Goal: Task Accomplishment & Management: Complete application form

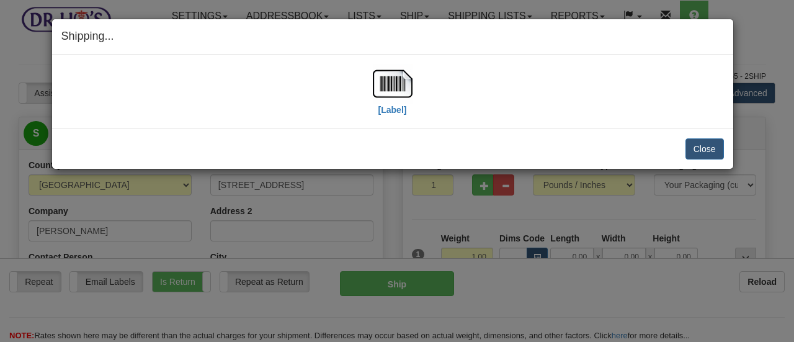
select select "AB"
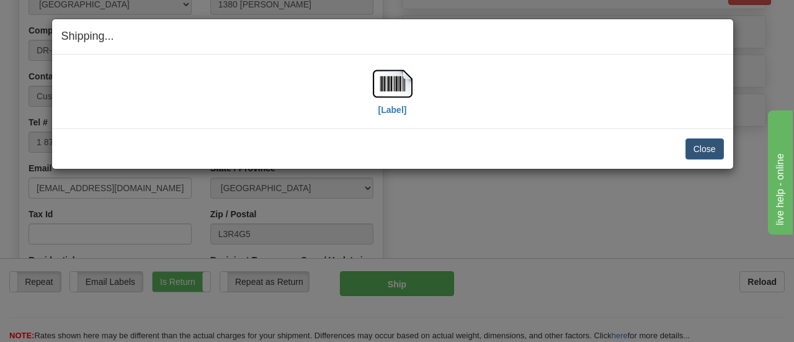
scroll to position [583, 0]
click at [703, 144] on button "Close" at bounding box center [705, 148] width 38 height 21
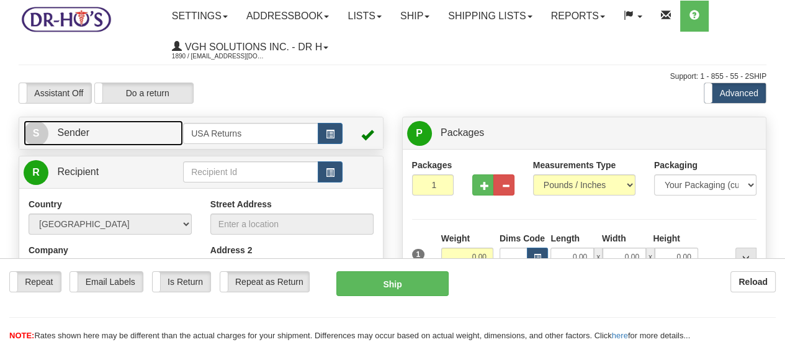
click at [30, 130] on span "S" at bounding box center [36, 133] width 25 height 25
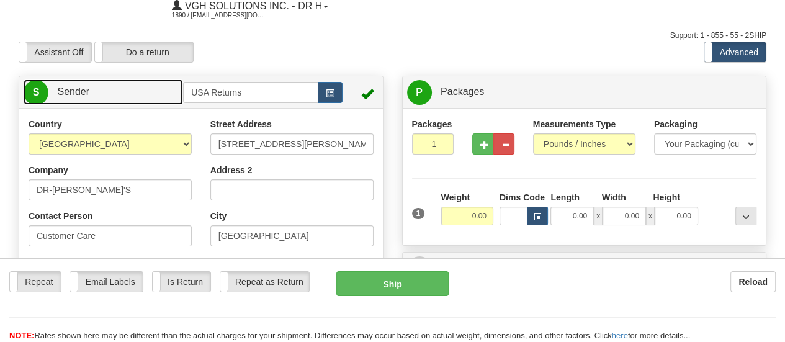
scroll to position [62, 0]
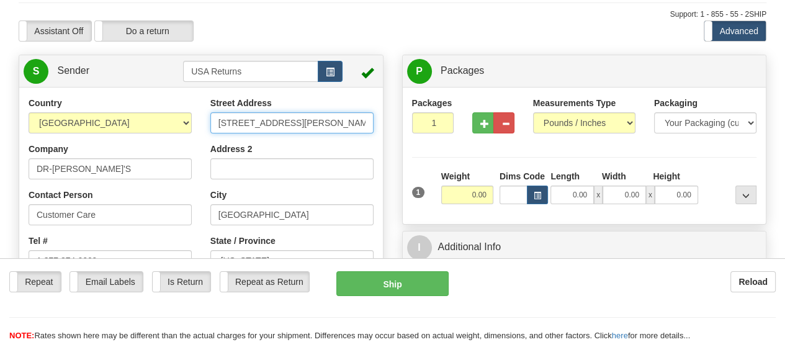
drag, startPoint x: 312, startPoint y: 133, endPoint x: 166, endPoint y: 128, distance: 145.9
click at [166, 128] on div "Country [GEOGRAPHIC_DATA] [GEOGRAPHIC_DATA] [GEOGRAPHIC_DATA] [GEOGRAPHIC_DATA]…" at bounding box center [201, 269] width 364 height 344
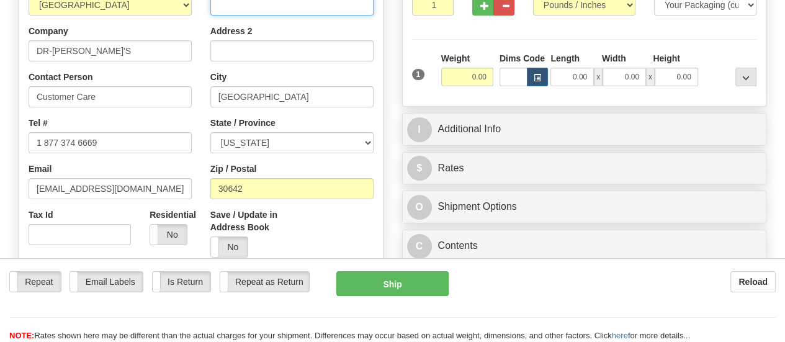
scroll to position [186, 0]
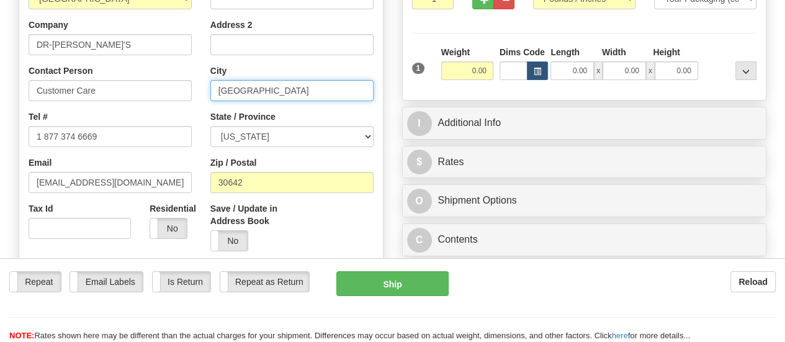
drag, startPoint x: 305, startPoint y: 94, endPoint x: 192, endPoint y: 92, distance: 113.0
click at [192, 92] on div "Country [GEOGRAPHIC_DATA] [GEOGRAPHIC_DATA] [GEOGRAPHIC_DATA] [GEOGRAPHIC_DATA]…" at bounding box center [201, 145] width 364 height 344
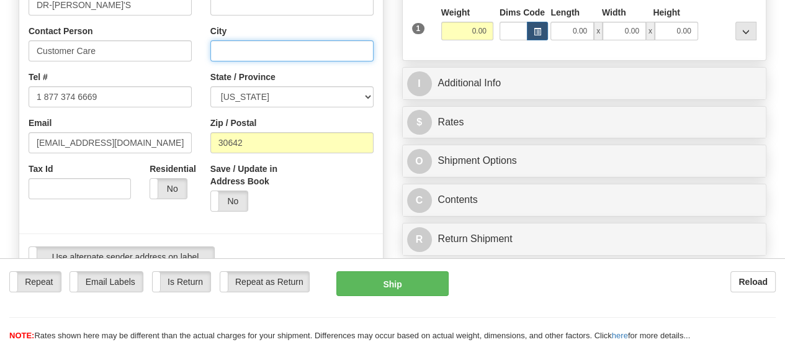
scroll to position [248, 0]
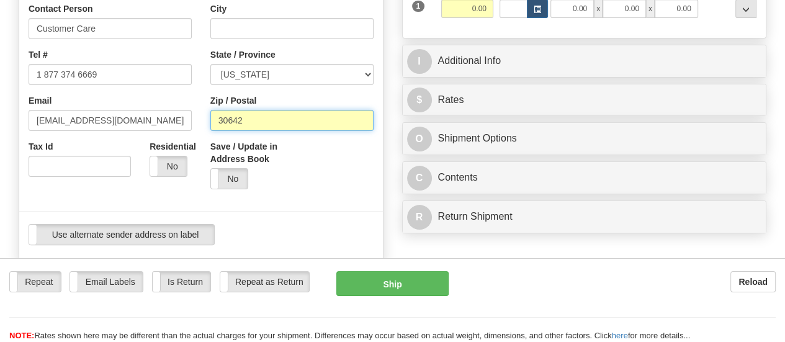
drag, startPoint x: 273, startPoint y: 124, endPoint x: 222, endPoint y: 119, distance: 51.8
click at [221, 119] on input "30642" at bounding box center [291, 120] width 163 height 21
type input "3"
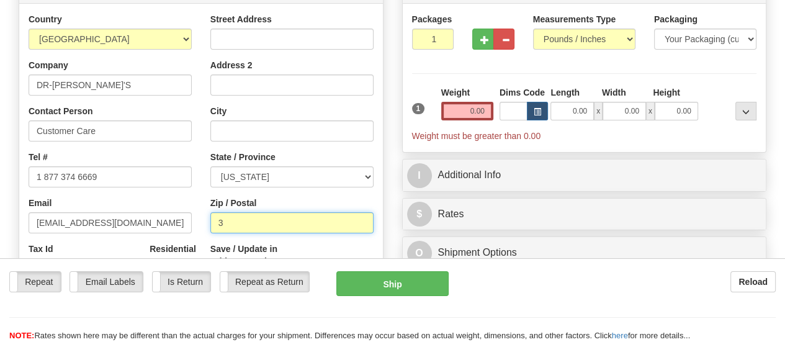
scroll to position [124, 0]
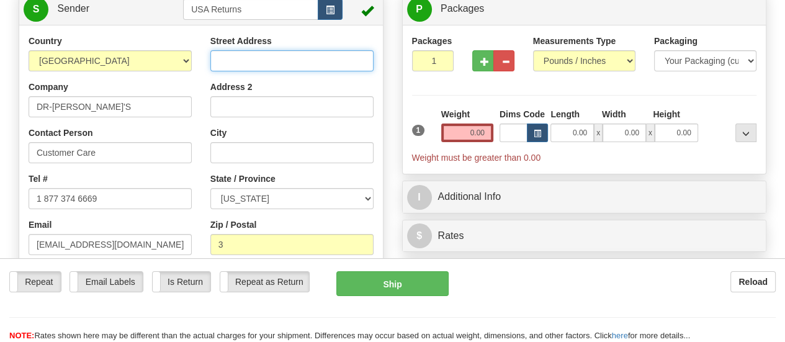
click at [328, 65] on input "Street Address" at bounding box center [291, 60] width 163 height 21
paste input "[STREET_ADDRESS][US_STATE]"
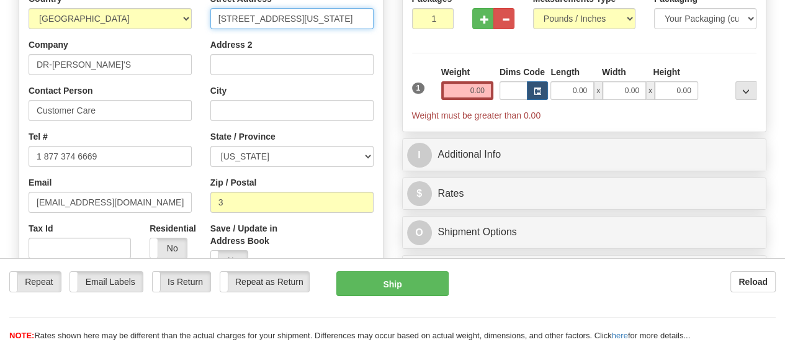
scroll to position [186, 0]
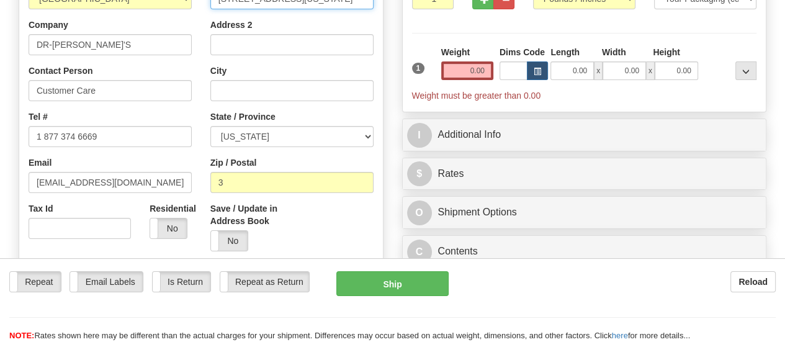
type input "[STREET_ADDRESS][US_STATE]"
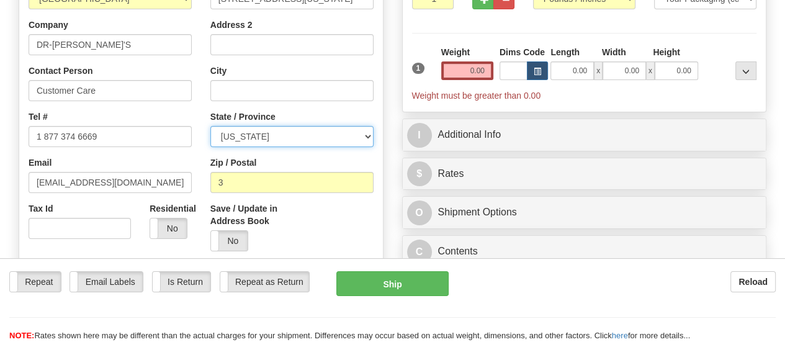
scroll to position [0, 0]
click at [367, 138] on select "[US_STATE] [US_STATE] [US_STATE] [US_STATE] Armed Forces America Armed Forces E…" at bounding box center [291, 136] width 163 height 21
select select "CA"
click at [210, 127] on select "[US_STATE] [US_STATE] [US_STATE] [US_STATE] Armed Forces America Armed Forces E…" at bounding box center [291, 136] width 163 height 21
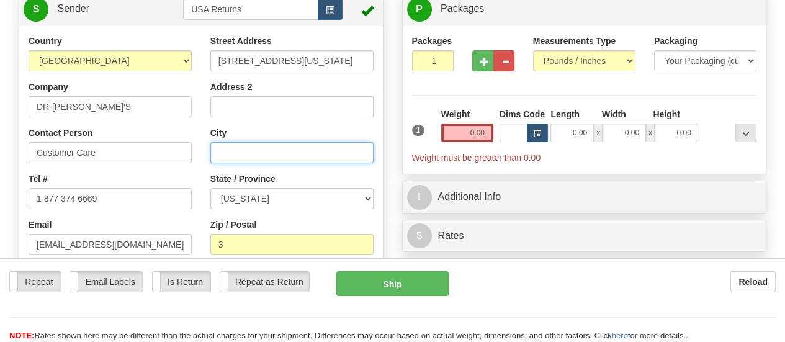
click at [287, 151] on input "City" at bounding box center [291, 152] width 163 height 21
paste input "[STREET_ADDRESS][US_STATE]"
drag, startPoint x: 249, startPoint y: 153, endPoint x: 368, endPoint y: 163, distance: 119.6
click at [368, 163] on input "[STREET_ADDRESS][US_STATE]" at bounding box center [291, 152] width 163 height 21
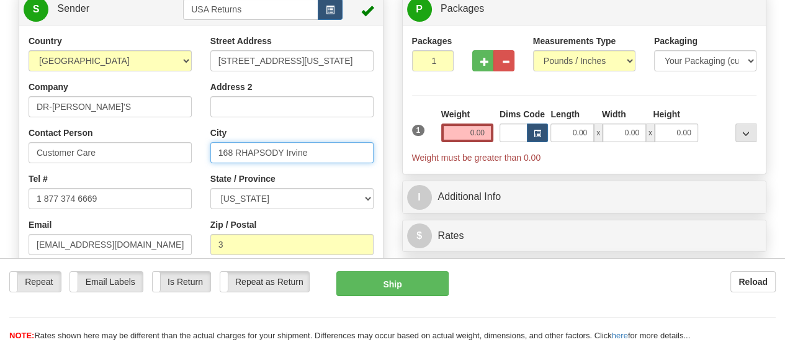
scroll to position [0, 0]
drag, startPoint x: 284, startPoint y: 157, endPoint x: 188, endPoint y: 151, distance: 95.8
click at [188, 151] on div "Country [GEOGRAPHIC_DATA] [GEOGRAPHIC_DATA] [GEOGRAPHIC_DATA] [GEOGRAPHIC_DATA]…" at bounding box center [201, 207] width 364 height 344
type input "Irvine"
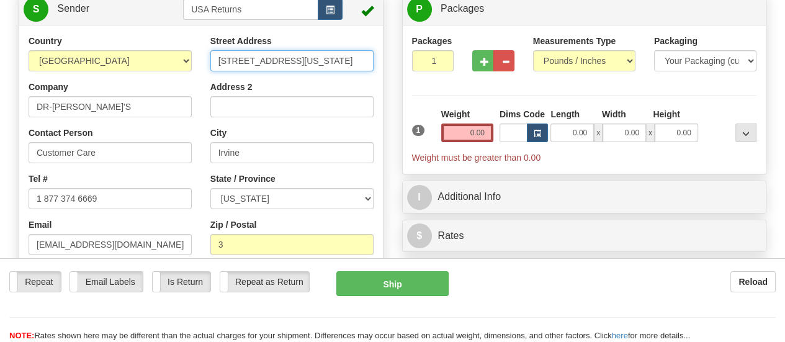
scroll to position [0, 62]
drag, startPoint x: 287, startPoint y: 64, endPoint x: 369, endPoint y: 63, distance: 82.5
click at [369, 63] on input "[STREET_ADDRESS][US_STATE]" at bounding box center [291, 60] width 163 height 21
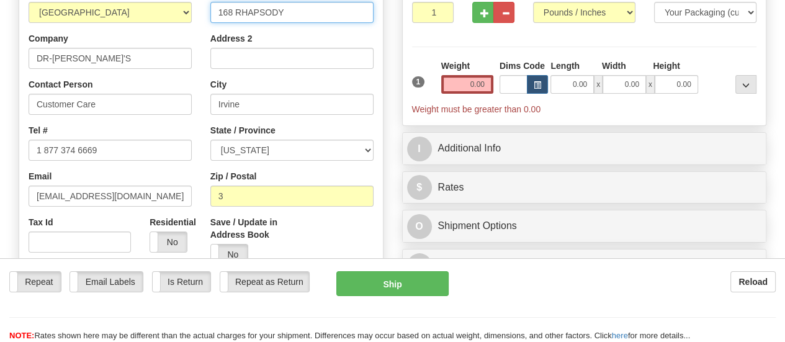
scroll to position [248, 0]
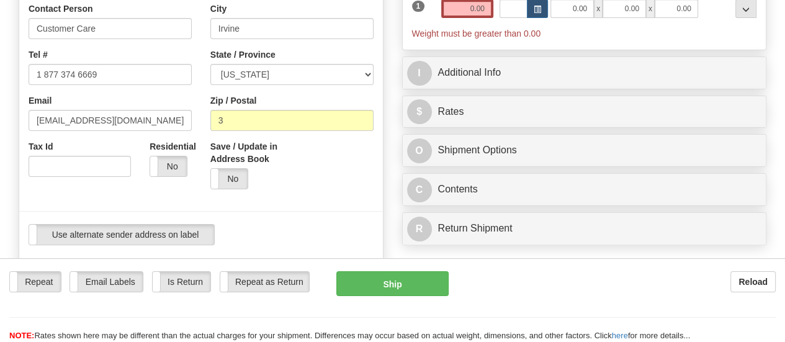
type input "168 RHAPSODY"
drag, startPoint x: 303, startPoint y: 125, endPoint x: 194, endPoint y: 115, distance: 109.6
click at [192, 116] on div "Country [GEOGRAPHIC_DATA] [GEOGRAPHIC_DATA] [GEOGRAPHIC_DATA] [GEOGRAPHIC_DATA]…" at bounding box center [201, 83] width 364 height 344
click at [230, 117] on input "Zip / Postal" at bounding box center [291, 120] width 163 height 21
paste input "[STREET_ADDRESS][US_STATE]"
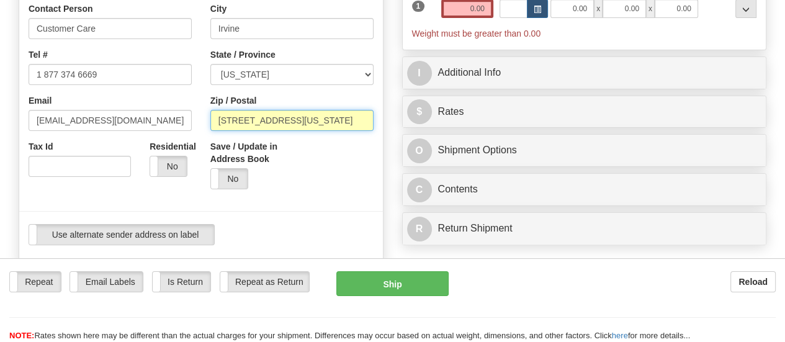
scroll to position [0, 0]
drag, startPoint x: 286, startPoint y: 121, endPoint x: 196, endPoint y: 116, distance: 90.1
click at [196, 116] on div "Country [GEOGRAPHIC_DATA] [GEOGRAPHIC_DATA] [GEOGRAPHIC_DATA] [GEOGRAPHIC_DATA]…" at bounding box center [201, 83] width 364 height 344
type input "[STREET_ADDRESS][US_STATE]"
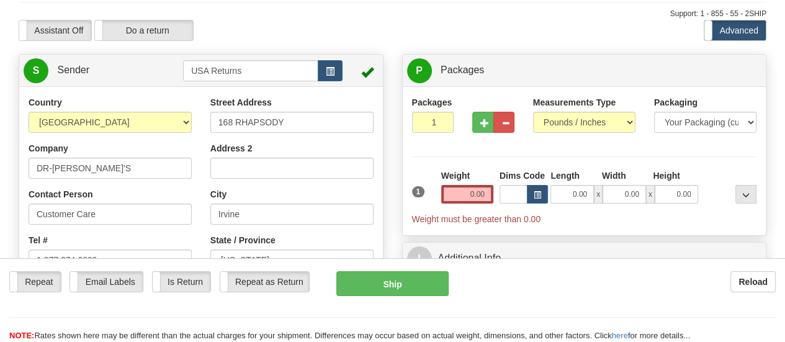
scroll to position [62, 0]
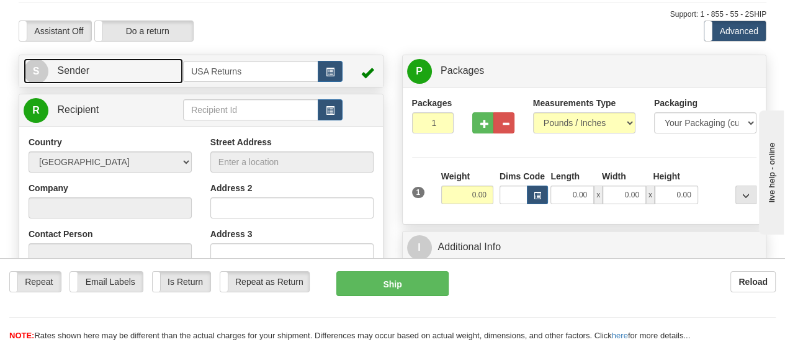
click at [39, 66] on span "S" at bounding box center [36, 71] width 25 height 25
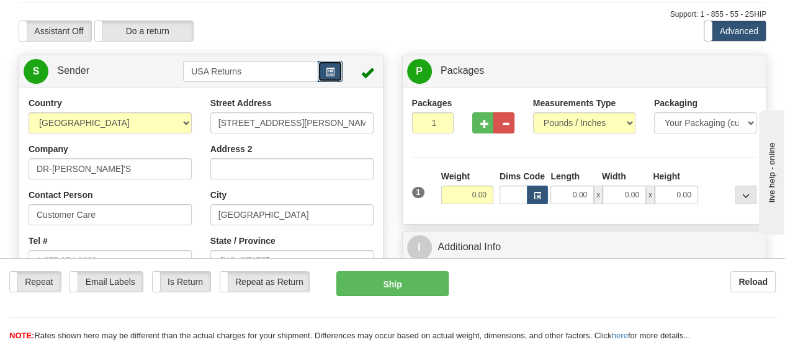
click at [333, 71] on span "button" at bounding box center [330, 72] width 9 height 8
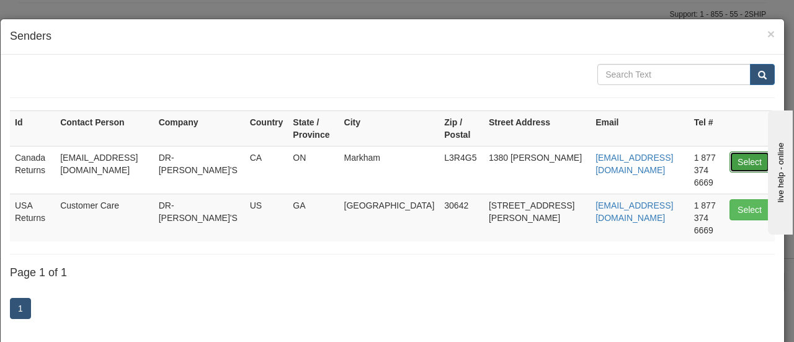
click at [747, 151] on button "Select" at bounding box center [750, 161] width 40 height 21
type input "Canada Returns"
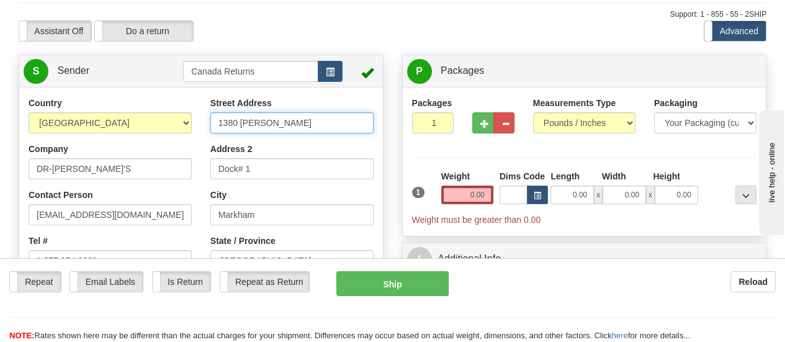
drag, startPoint x: 313, startPoint y: 123, endPoint x: 179, endPoint y: 123, distance: 134.0
click at [179, 123] on div "Country [GEOGRAPHIC_DATA] [GEOGRAPHIC_DATA] [GEOGRAPHIC_DATA] [GEOGRAPHIC_DATA]…" at bounding box center [201, 269] width 364 height 344
paste input "46 Alison Avenue Cambridge Ontario N1R1N1 Canada"
type input "46 Alison Avenue Cambridge Ontario N1R1N1 Canada"
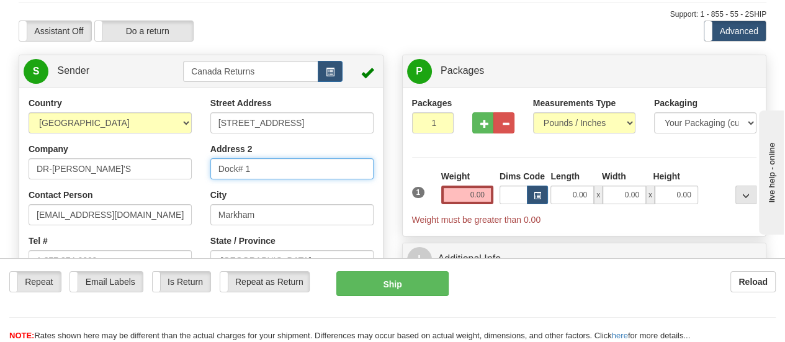
scroll to position [0, 0]
drag, startPoint x: 290, startPoint y: 174, endPoint x: 148, endPoint y: 164, distance: 141.8
click at [148, 164] on div "Country [GEOGRAPHIC_DATA] [GEOGRAPHIC_DATA] [GEOGRAPHIC_DATA] [GEOGRAPHIC_DATA]…" at bounding box center [201, 269] width 364 height 344
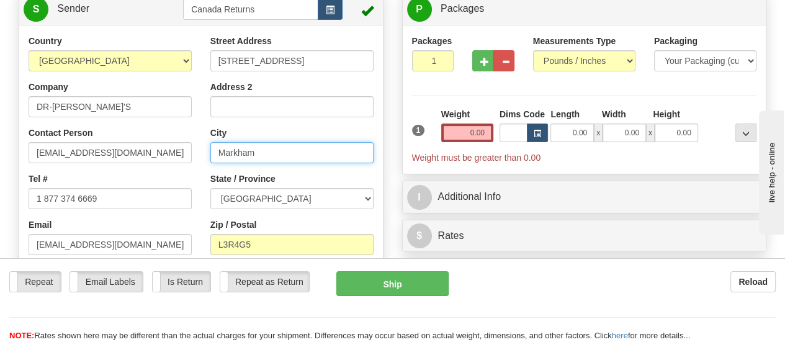
drag, startPoint x: 293, startPoint y: 155, endPoint x: 158, endPoint y: 161, distance: 134.8
click at [158, 161] on div "Country [GEOGRAPHIC_DATA] [GEOGRAPHIC_DATA] [GEOGRAPHIC_DATA] [GEOGRAPHIC_DATA]…" at bounding box center [201, 207] width 364 height 344
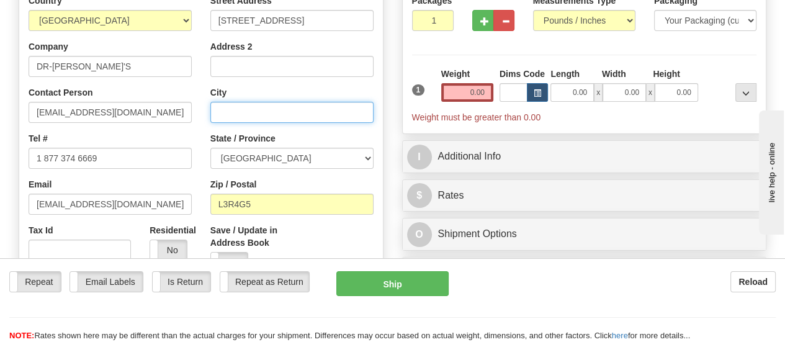
scroll to position [186, 0]
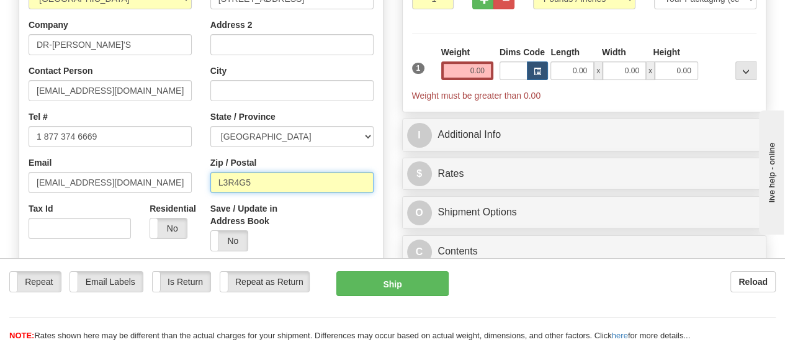
drag, startPoint x: 285, startPoint y: 187, endPoint x: 184, endPoint y: 187, distance: 101.2
click at [184, 187] on div "Country [GEOGRAPHIC_DATA] [GEOGRAPHIC_DATA] [GEOGRAPHIC_DATA] [GEOGRAPHIC_DATA]…" at bounding box center [201, 145] width 364 height 344
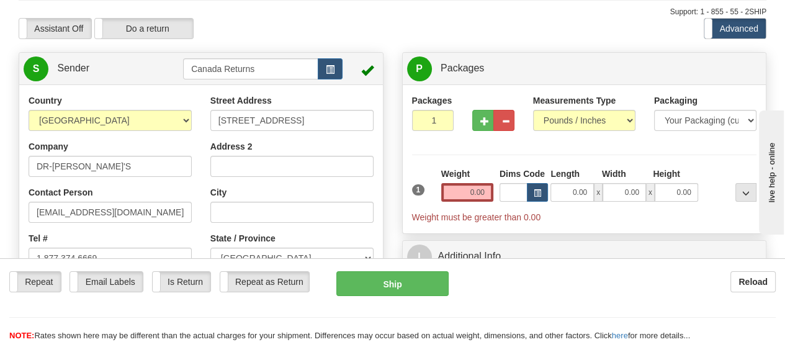
scroll to position [62, 0]
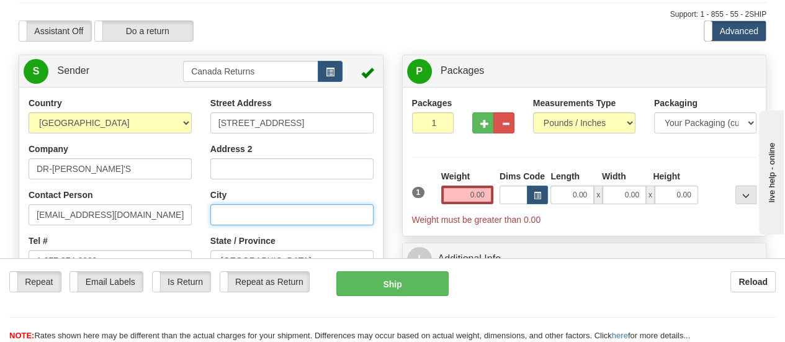
click at [290, 212] on input "City" at bounding box center [291, 214] width 163 height 21
paste input "46 Alison Avenue Cambridge Ontario N1R1N1 Canada"
drag, startPoint x: 267, startPoint y: 218, endPoint x: 380, endPoint y: 224, distance: 113.7
click at [380, 224] on div "Street Address 46 Alison Avenue Cambridge Ontario N1R1N1 Canada Address 2 City …" at bounding box center [292, 241] width 182 height 288
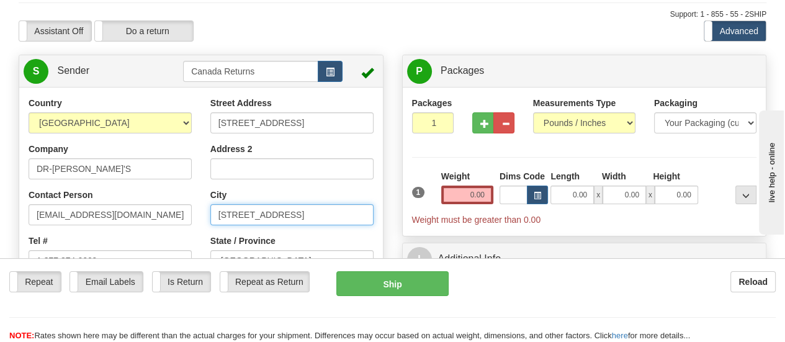
scroll to position [0, 0]
drag, startPoint x: 285, startPoint y: 217, endPoint x: 213, endPoint y: 220, distance: 71.4
click at [213, 220] on input "46 Alison Avenue Cambridge" at bounding box center [291, 214] width 163 height 21
click at [222, 218] on input "Cambridge" at bounding box center [291, 214] width 163 height 21
type input "Cambridge"
